Goal: Information Seeking & Learning: Learn about a topic

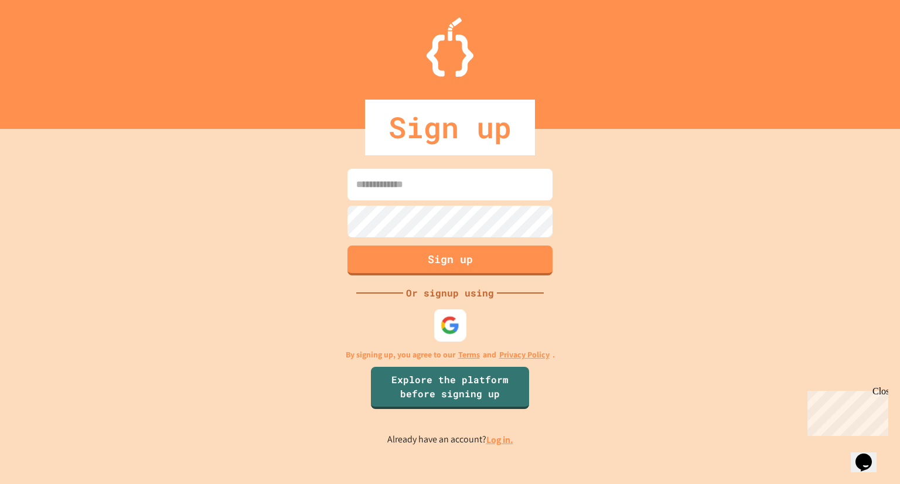
click at [455, 336] on div at bounding box center [450, 325] width 32 height 32
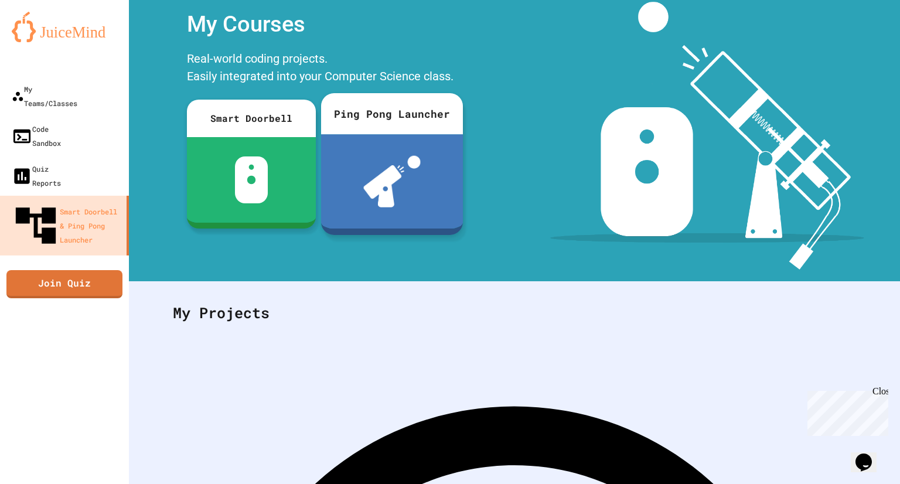
scroll to position [104, 0]
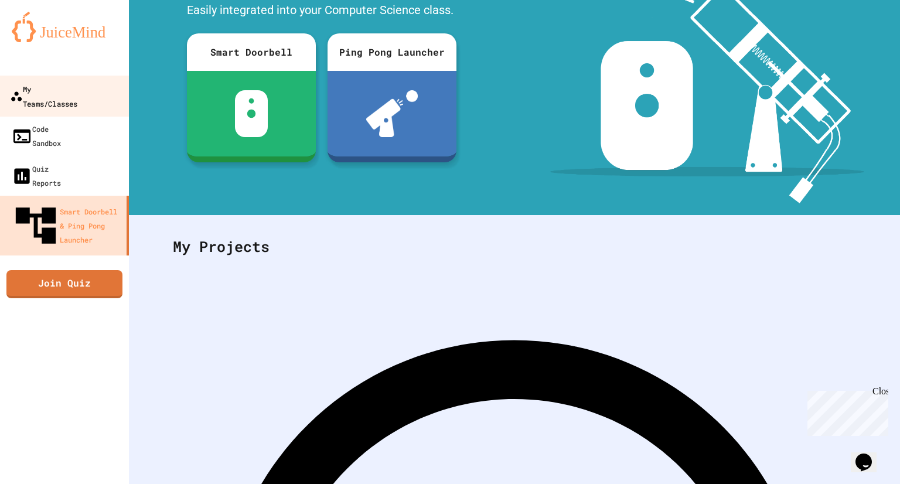
click at [77, 83] on div "My Teams/Classes" at bounding box center [43, 95] width 67 height 29
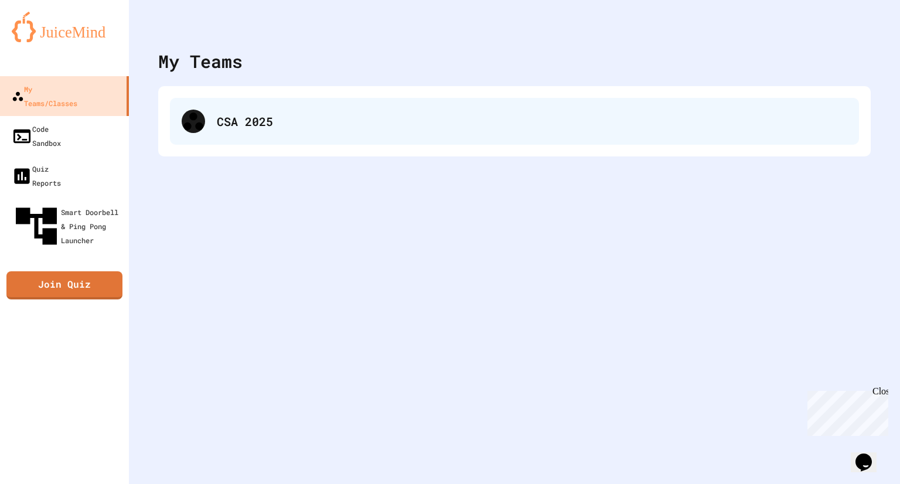
click at [252, 127] on div "CSA 2025" at bounding box center [532, 121] width 630 height 18
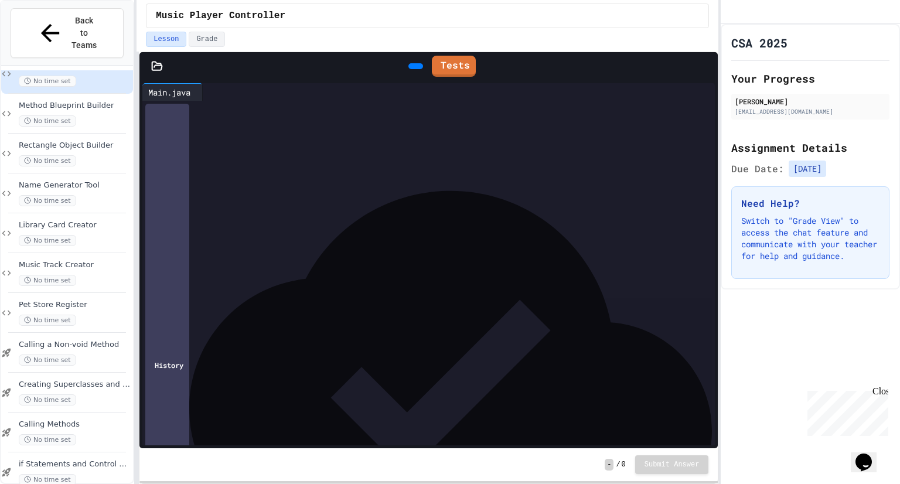
scroll to position [59, 0]
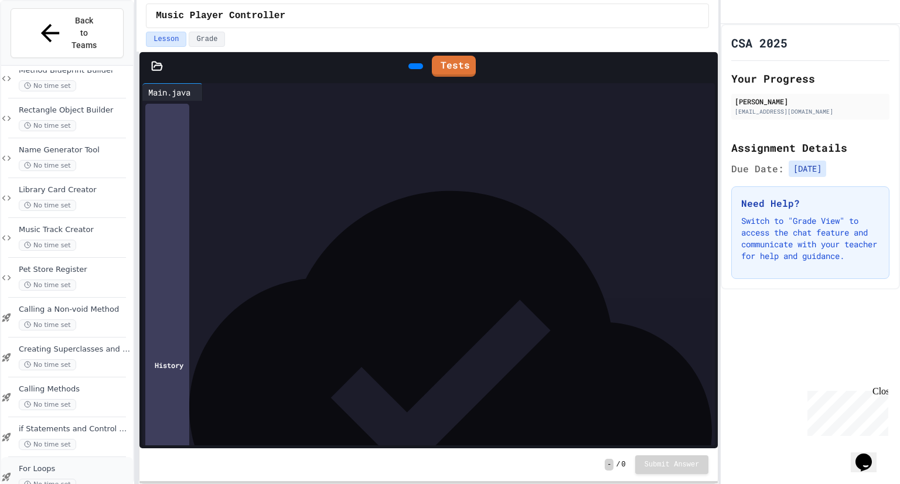
click at [44, 464] on span "For Loops" at bounding box center [75, 469] width 112 height 10
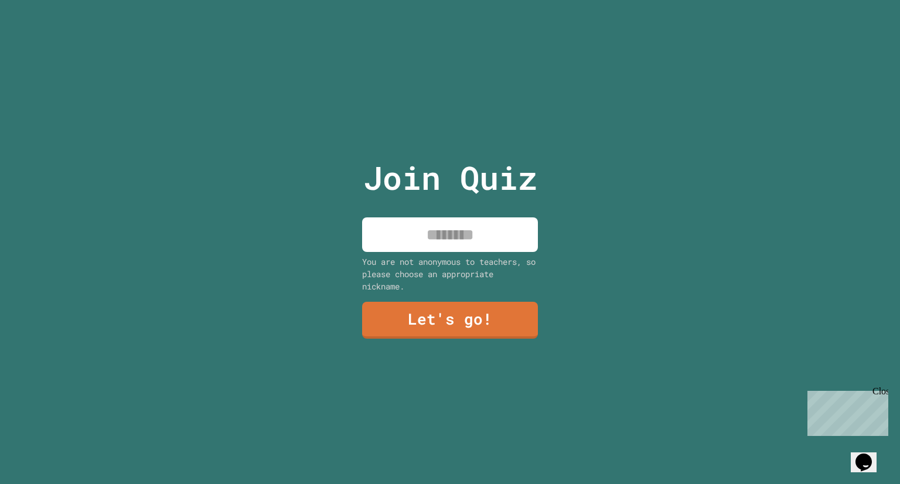
click at [455, 221] on input at bounding box center [450, 234] width 176 height 35
type input "*****"
click at [468, 308] on link "Let's go!" at bounding box center [449, 318] width 163 height 39
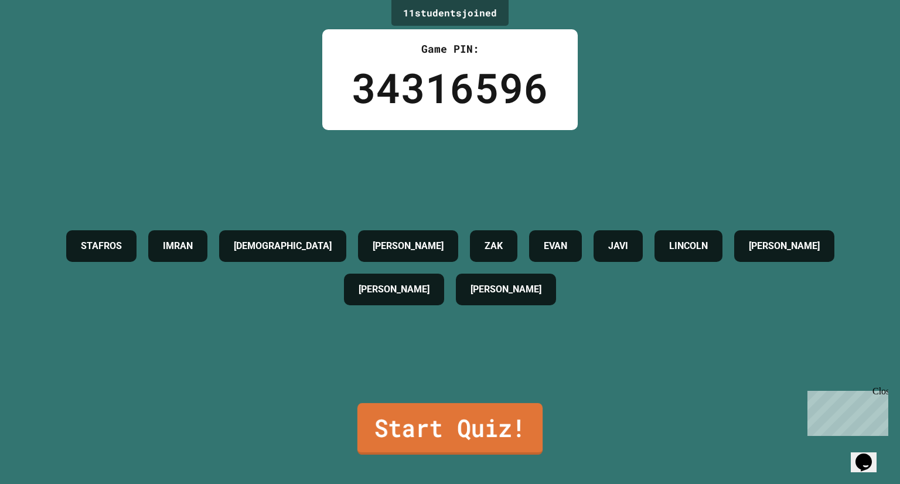
click at [429, 421] on link "Start Quiz!" at bounding box center [449, 429] width 185 height 52
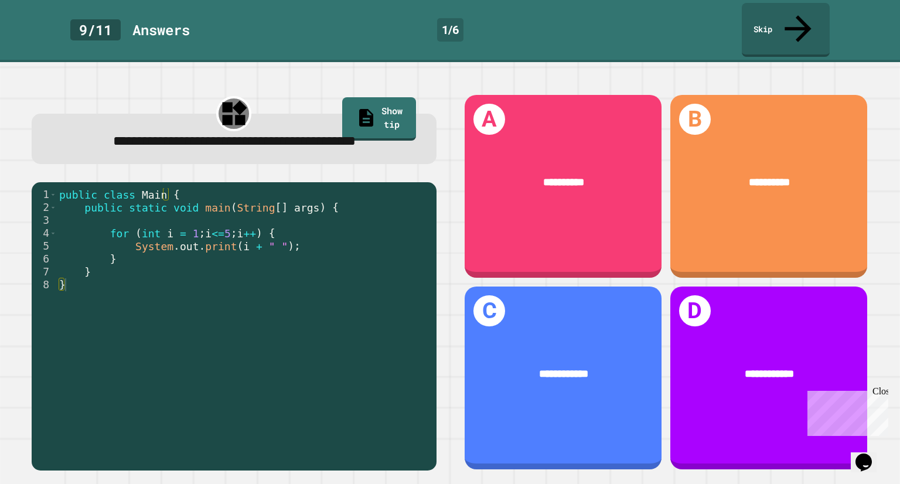
drag, startPoint x: 752, startPoint y: 3, endPoint x: 422, endPoint y: 40, distance: 331.9
click at [422, 62] on div "**********" at bounding box center [450, 273] width 900 height 422
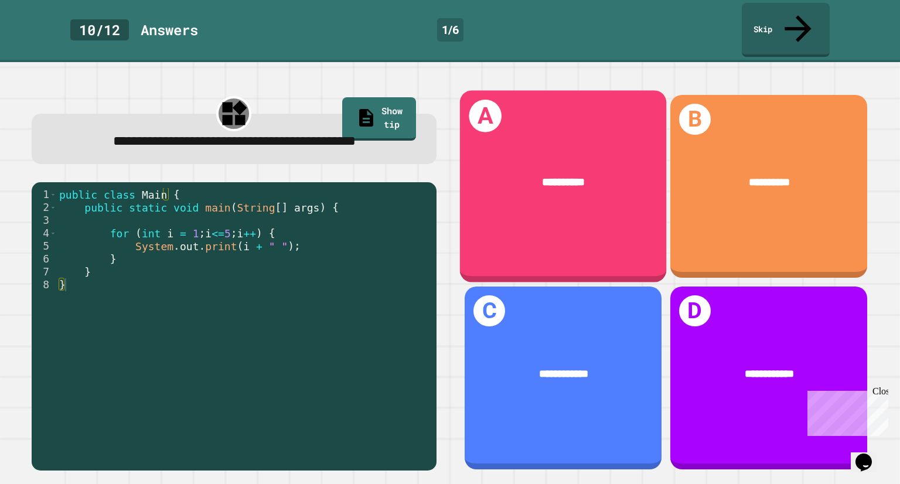
click at [541, 123] on div "A *********" at bounding box center [563, 186] width 206 height 192
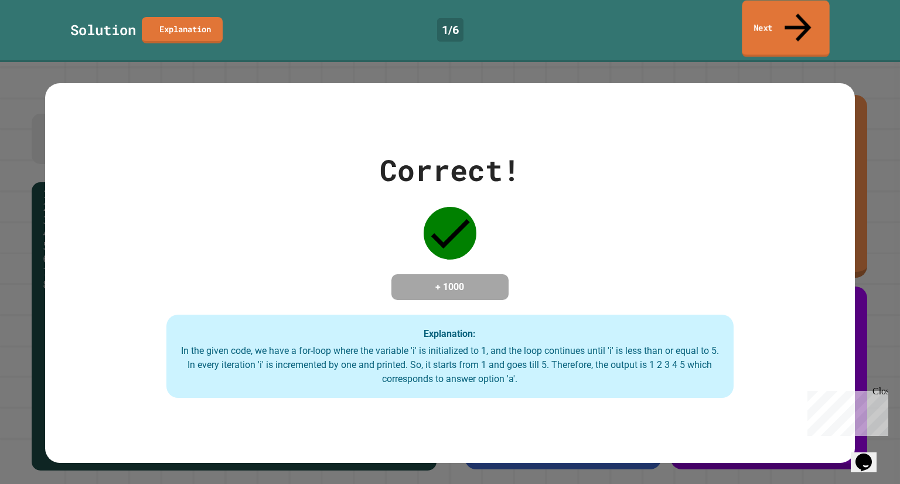
click at [773, 24] on link "Next" at bounding box center [785, 29] width 87 height 57
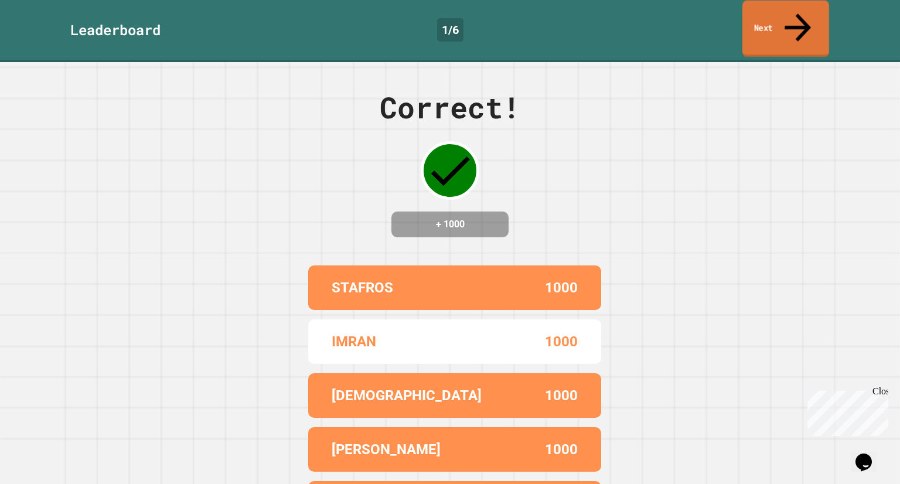
click at [773, 24] on link "Next" at bounding box center [785, 29] width 87 height 57
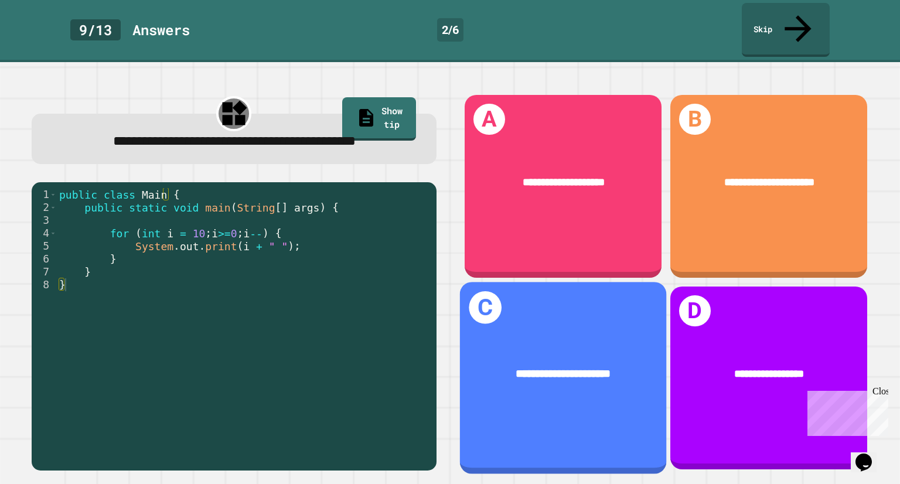
click at [551, 344] on div "**********" at bounding box center [563, 374] width 206 height 62
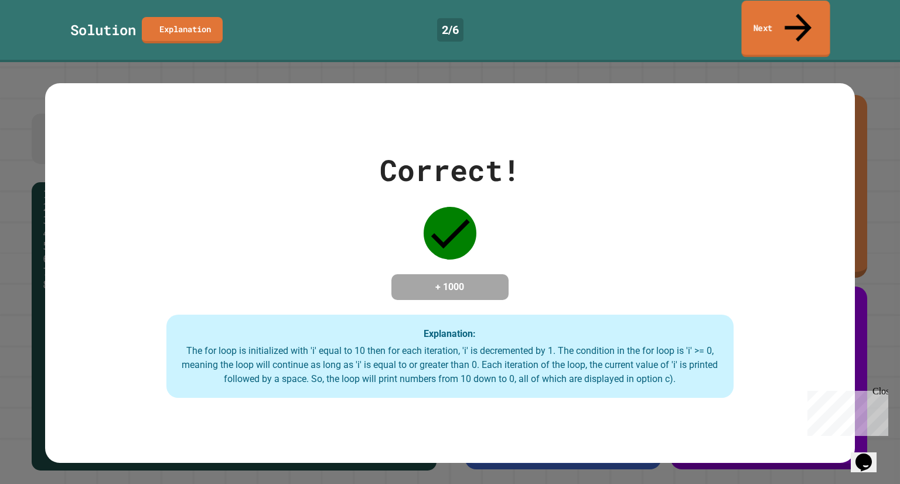
click at [793, 22] on link "Next" at bounding box center [785, 29] width 88 height 57
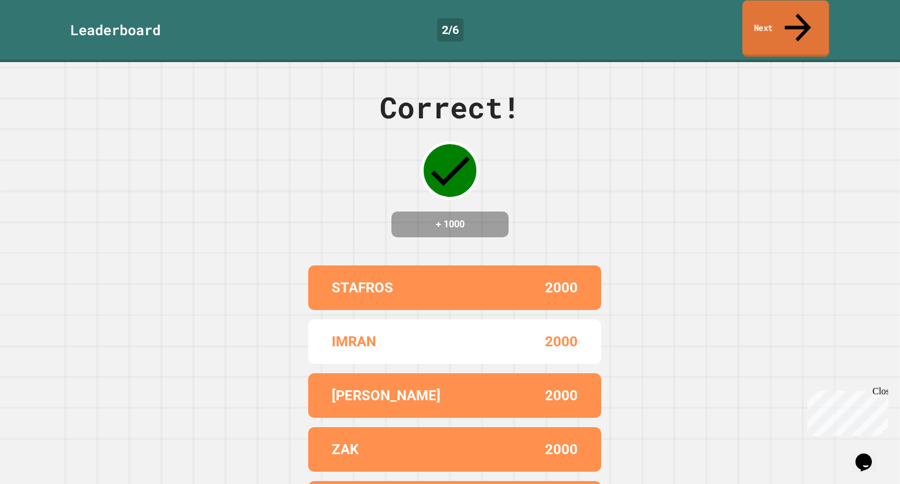
click at [778, 7] on link "Next" at bounding box center [785, 29] width 87 height 57
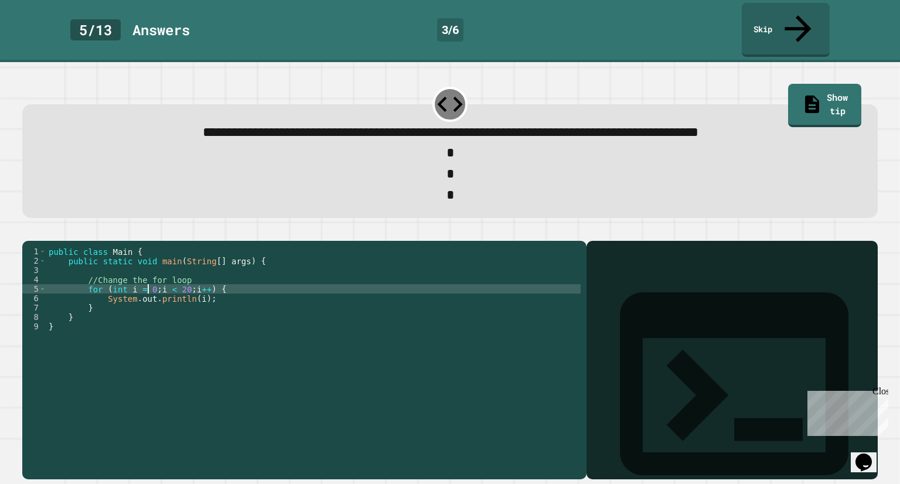
click at [146, 282] on div "public class Main { public static void main ( String [ ] args ) { //Change the …" at bounding box center [313, 359] width 534 height 225
click at [150, 282] on div "public class Main { public static void main ( String [ ] args ) { //Change the …" at bounding box center [313, 359] width 534 height 225
click at [163, 283] on div "public class Main { public static void main ( String [ ] args ) { //Change the …" at bounding box center [313, 359] width 534 height 225
click at [167, 284] on div "public class Main { public static void main ( String [ ] args ) { //Change the …" at bounding box center [313, 359] width 534 height 225
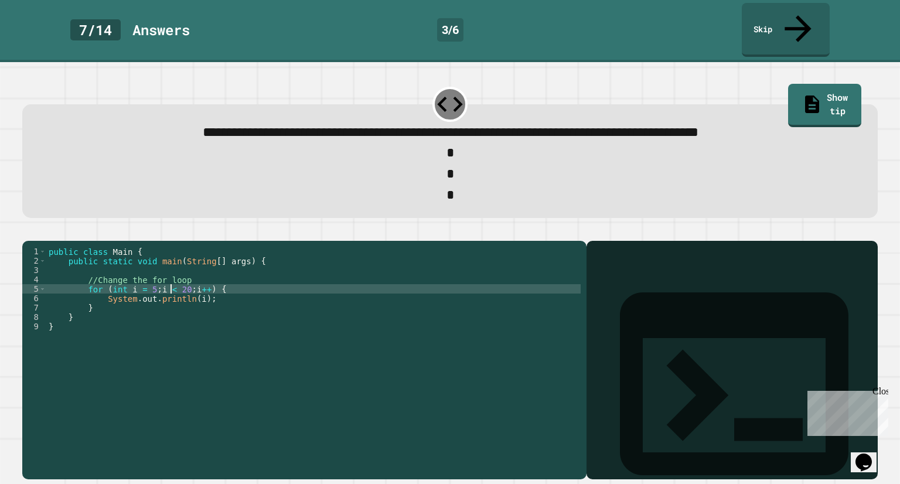
click at [171, 284] on div "public class Main { public static void main ( String [ ] args ) { //Change the …" at bounding box center [313, 359] width 534 height 225
click at [183, 281] on div "public class Main { public static void main ( String [ ] args ) { //Change the …" at bounding box center [313, 359] width 534 height 225
click at [187, 282] on div "public class Main { public static void main ( String [ ] args ) { //Change the …" at bounding box center [313, 359] width 534 height 225
type textarea "**********"
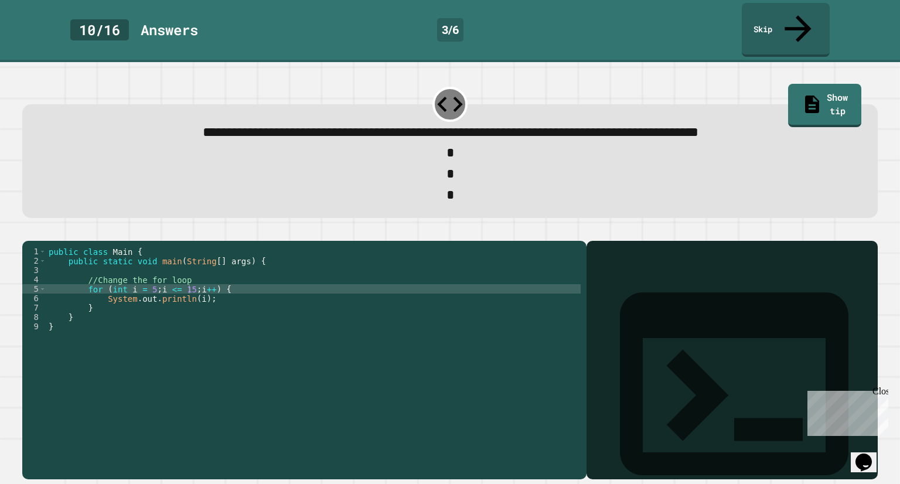
click at [21, 222] on div "**********" at bounding box center [450, 353] width 864 height 262
click at [28, 231] on icon "button" at bounding box center [28, 231] width 0 height 0
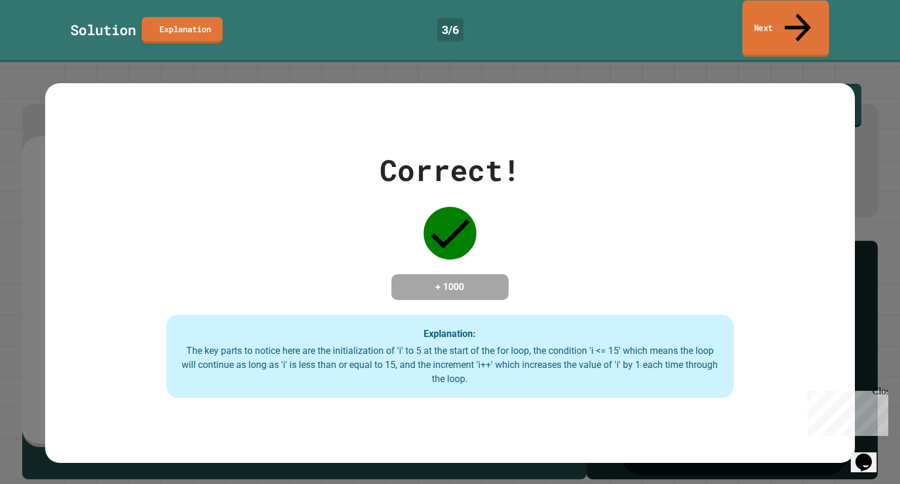
click at [789, 13] on link "Next" at bounding box center [785, 29] width 87 height 57
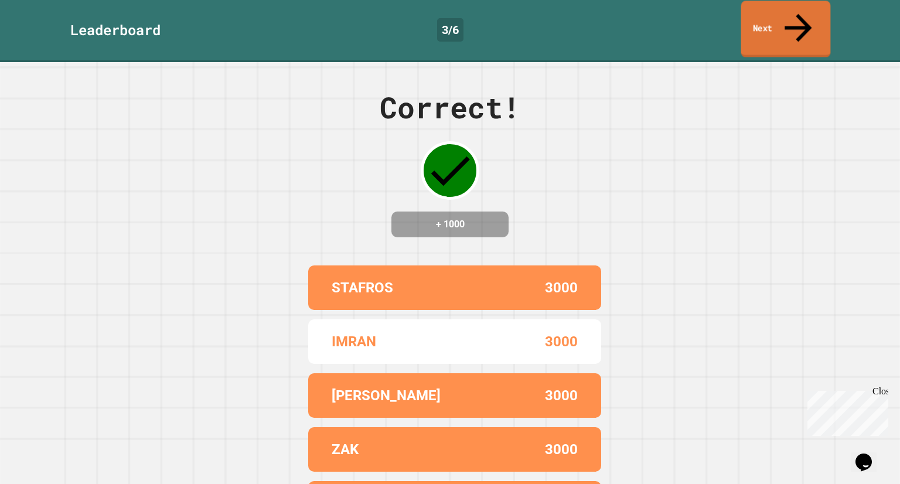
click at [797, 16] on icon at bounding box center [798, 28] width 40 height 42
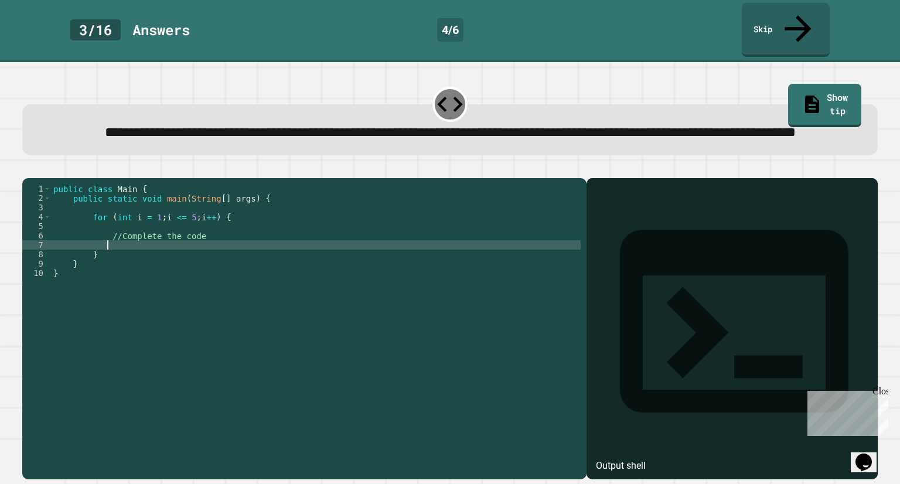
click at [144, 255] on div "public class Main { public static void main ( String [ ] args ) { for ( int i =…" at bounding box center [316, 320] width 530 height 272
click at [151, 258] on div "public class Main { public static void main ( String [ ] args ) { for ( int i =…" at bounding box center [316, 320] width 530 height 272
click at [193, 258] on div "public class Main { public static void main ( String [ ] args ) { for ( int i =…" at bounding box center [316, 320] width 530 height 272
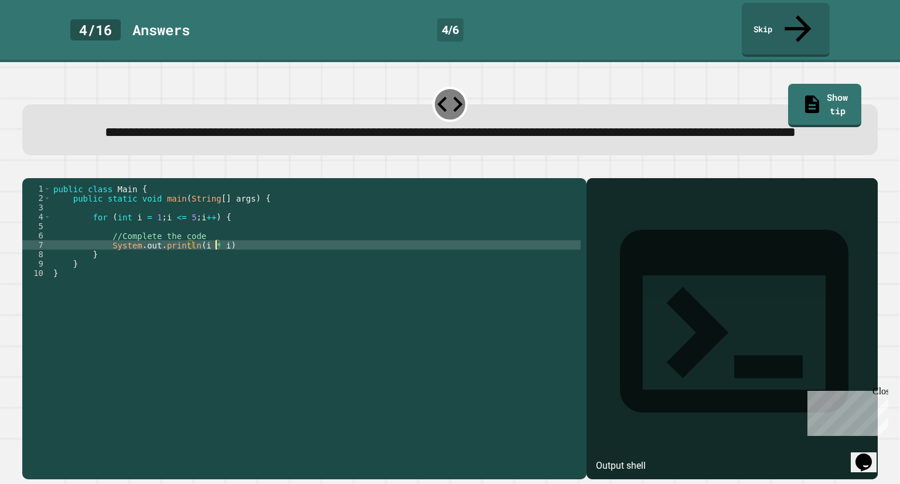
scroll to position [0, 11]
click at [241, 261] on div "public class Main { public static void main ( String [ ] args ) { for ( int i =…" at bounding box center [316, 320] width 530 height 272
type textarea "**********"
click at [28, 169] on button "button" at bounding box center [28, 169] width 0 height 0
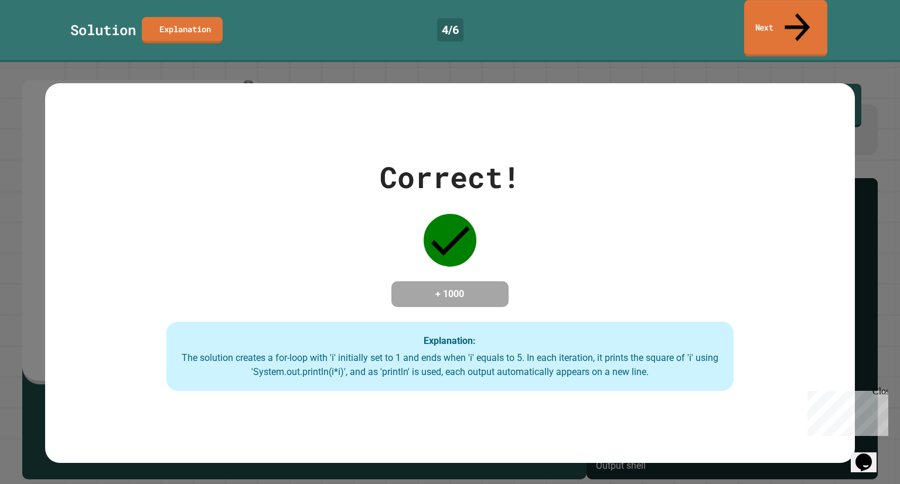
click at [799, 27] on link "Next" at bounding box center [785, 28] width 83 height 57
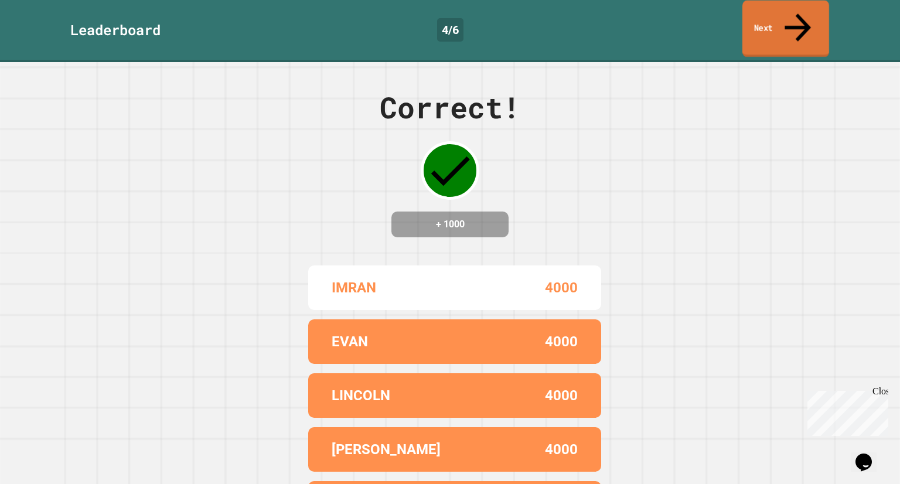
click at [794, 19] on icon at bounding box center [797, 27] width 39 height 42
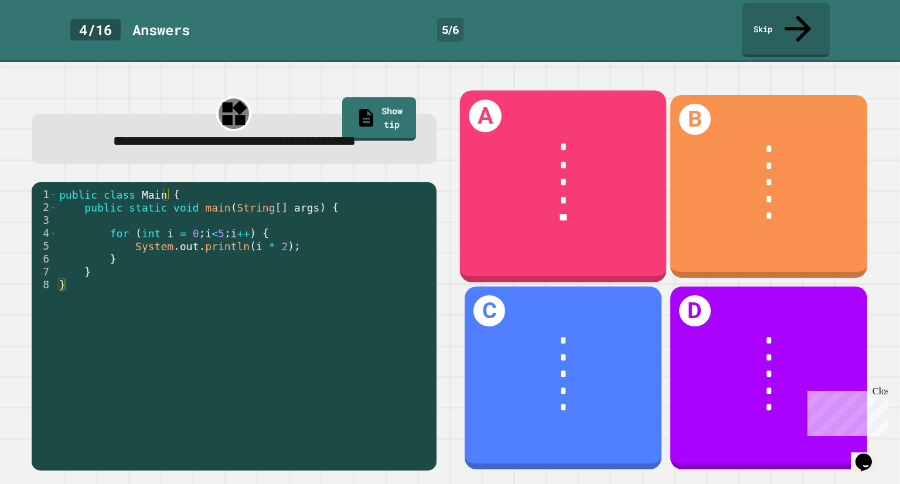
click at [555, 192] on div "*" at bounding box center [563, 201] width 161 height 18
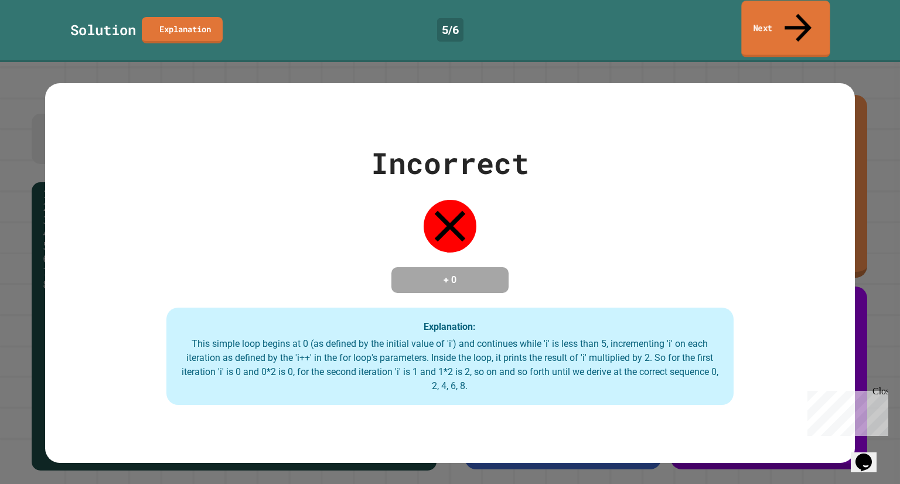
click at [778, 7] on link "Next" at bounding box center [785, 29] width 88 height 57
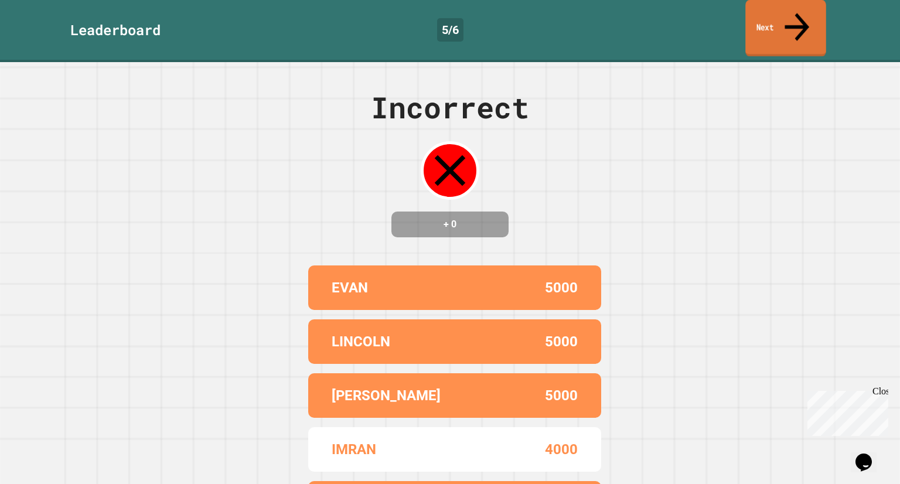
click at [754, 26] on link "Next" at bounding box center [785, 28] width 81 height 57
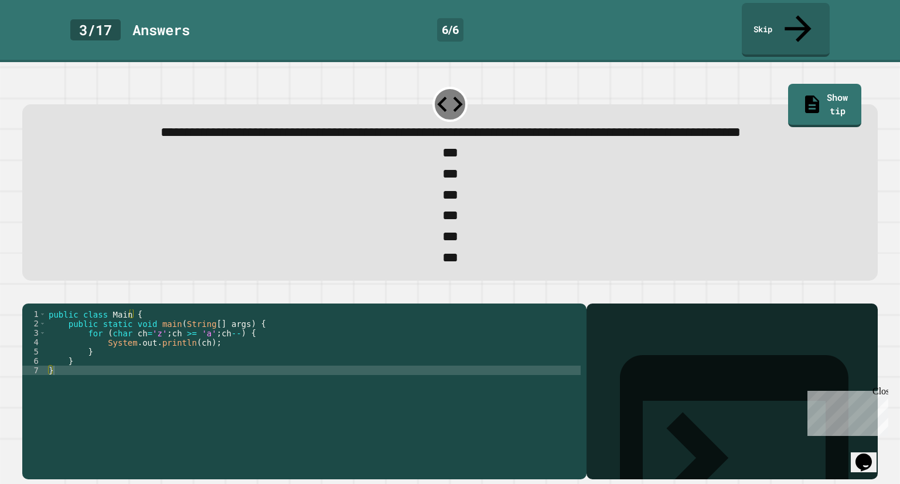
click at [202, 352] on div "public class Main { public static void main ( String [ ] args ) { for ( char ch…" at bounding box center [313, 379] width 534 height 141
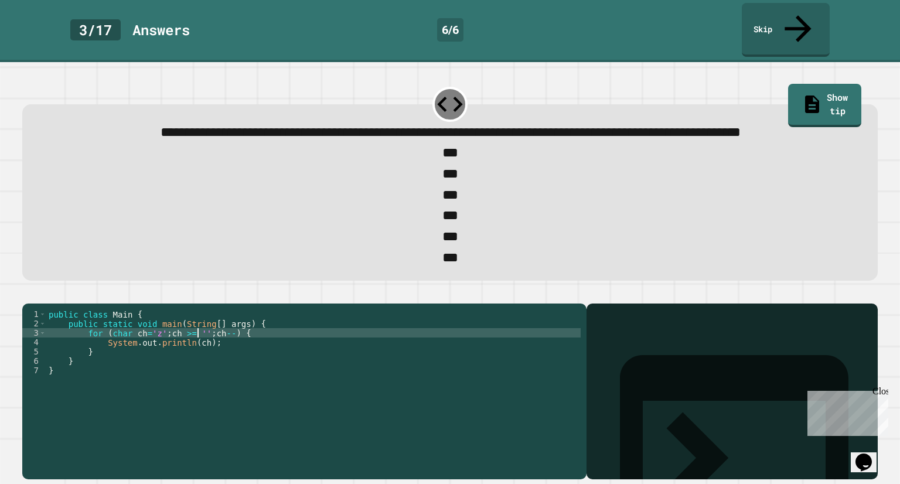
scroll to position [0, 11]
click at [235, 353] on div "public class Main { public static void main ( String [ ] args ) { for ( char ch…" at bounding box center [313, 379] width 534 height 141
click at [234, 350] on div "public class Main { public static void main ( String [ ] args ) { for ( char ch…" at bounding box center [313, 379] width 534 height 141
type textarea "**********"
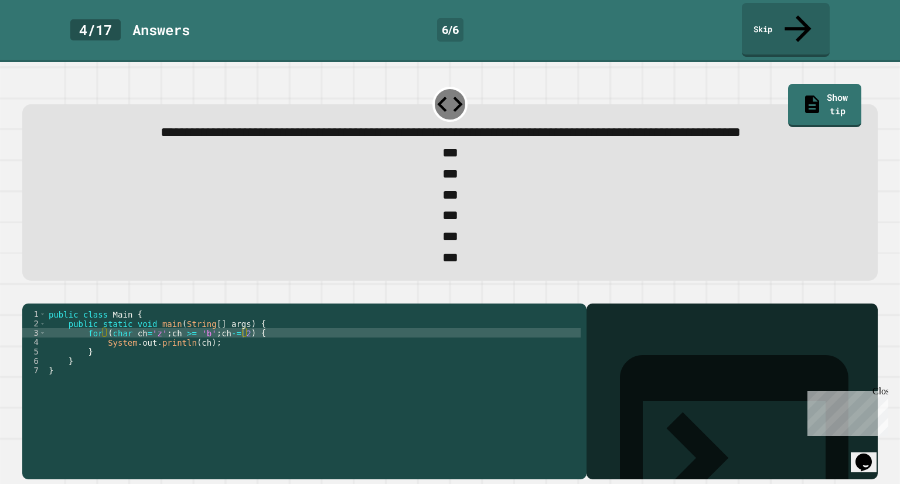
click at [28, 294] on button "button" at bounding box center [28, 294] width 0 height 0
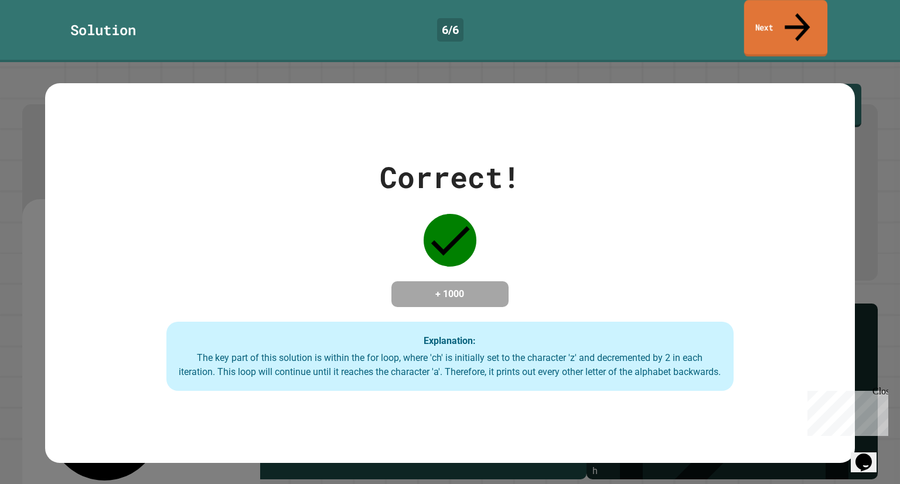
click at [776, 24] on link "Next" at bounding box center [785, 28] width 83 height 57
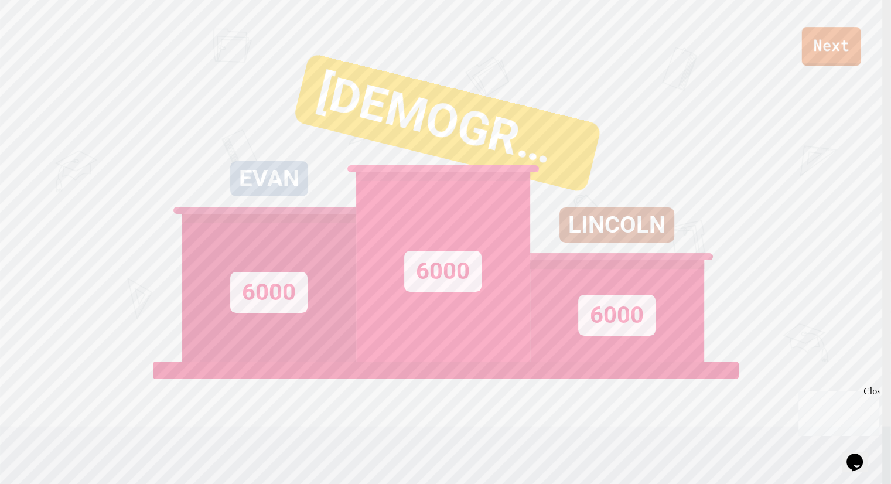
click at [832, 36] on link "Next" at bounding box center [831, 46] width 59 height 39
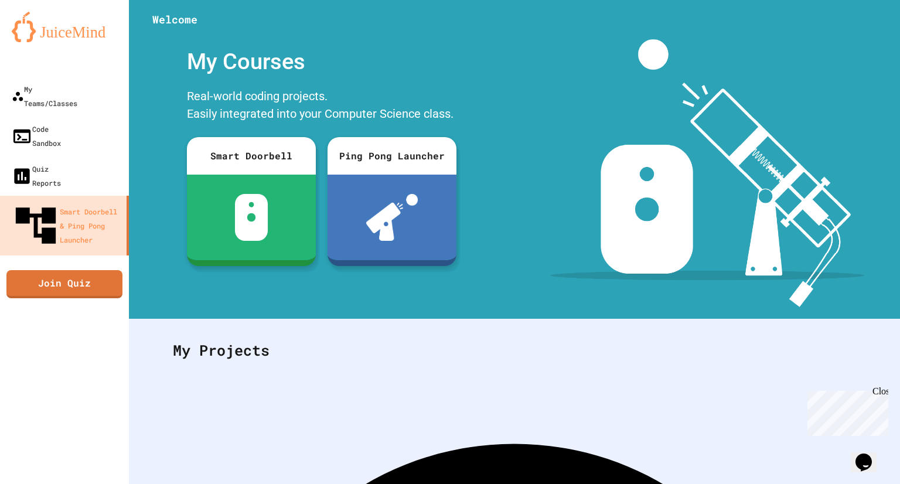
drag, startPoint x: 448, startPoint y: 326, endPoint x: 453, endPoint y: 335, distance: 10.6
